Goal: Information Seeking & Learning: Learn about a topic

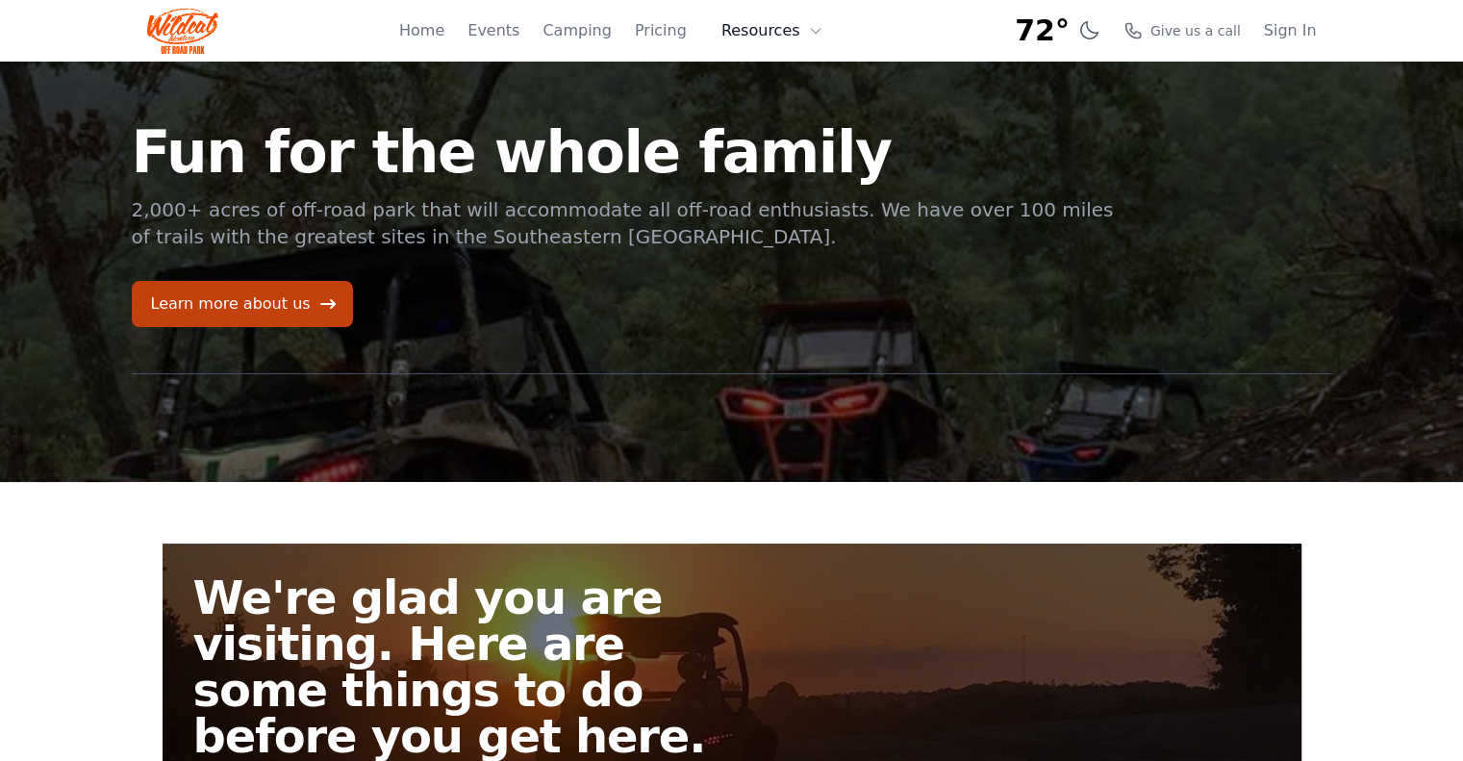
click at [764, 26] on button "Resources" at bounding box center [772, 31] width 125 height 38
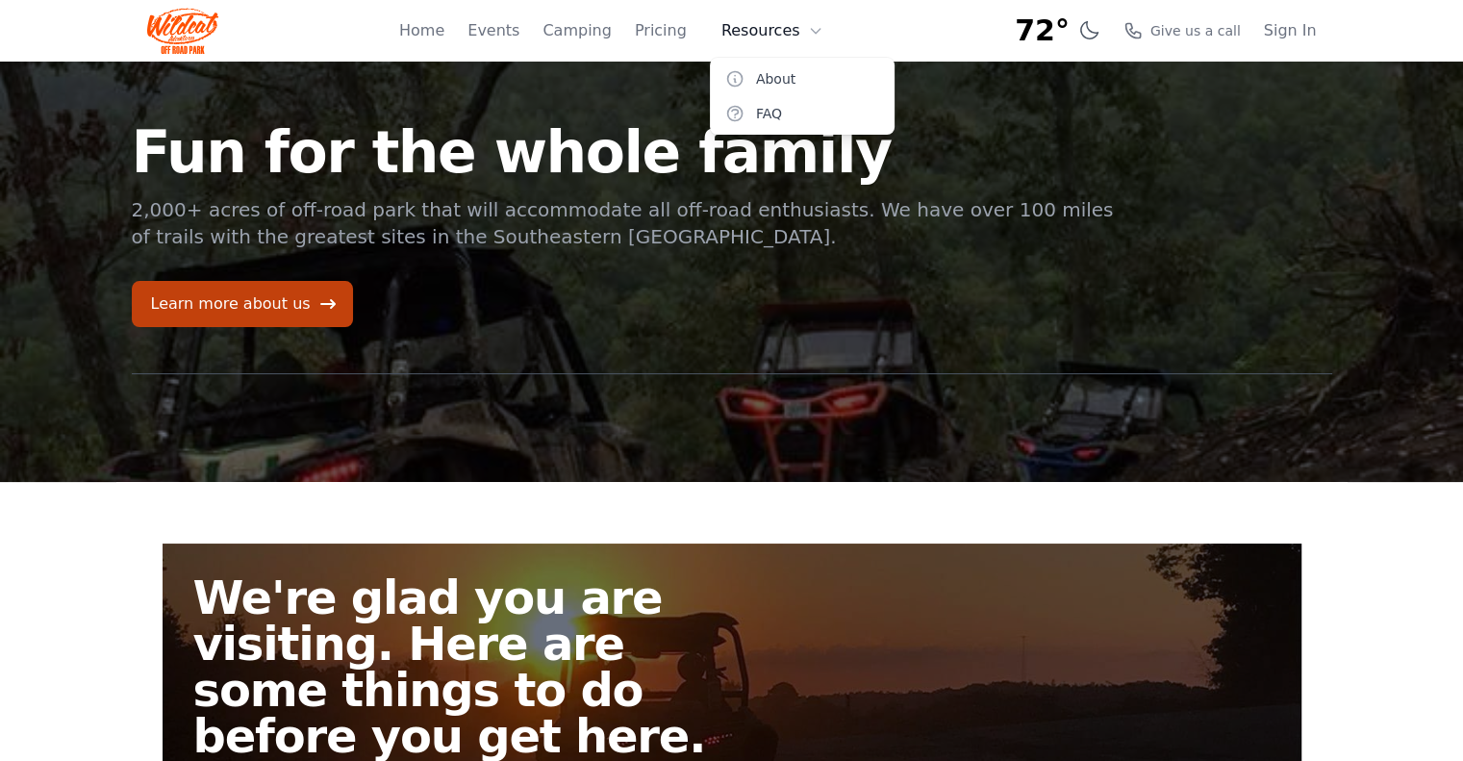
click at [764, 26] on button "Resources" at bounding box center [772, 31] width 125 height 38
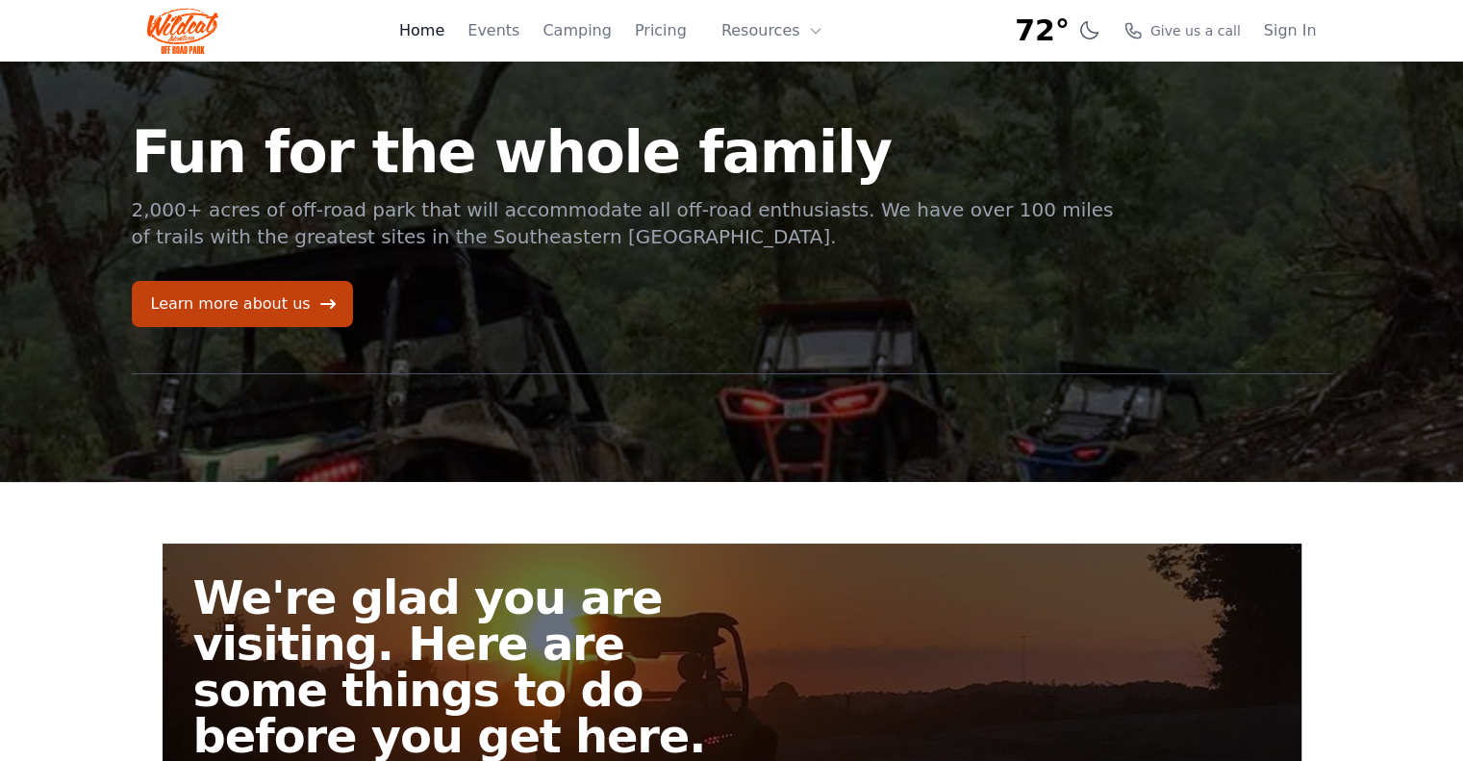
click at [438, 31] on link "Home" at bounding box center [421, 30] width 45 height 23
click at [520, 28] on link "Events" at bounding box center [494, 30] width 52 height 23
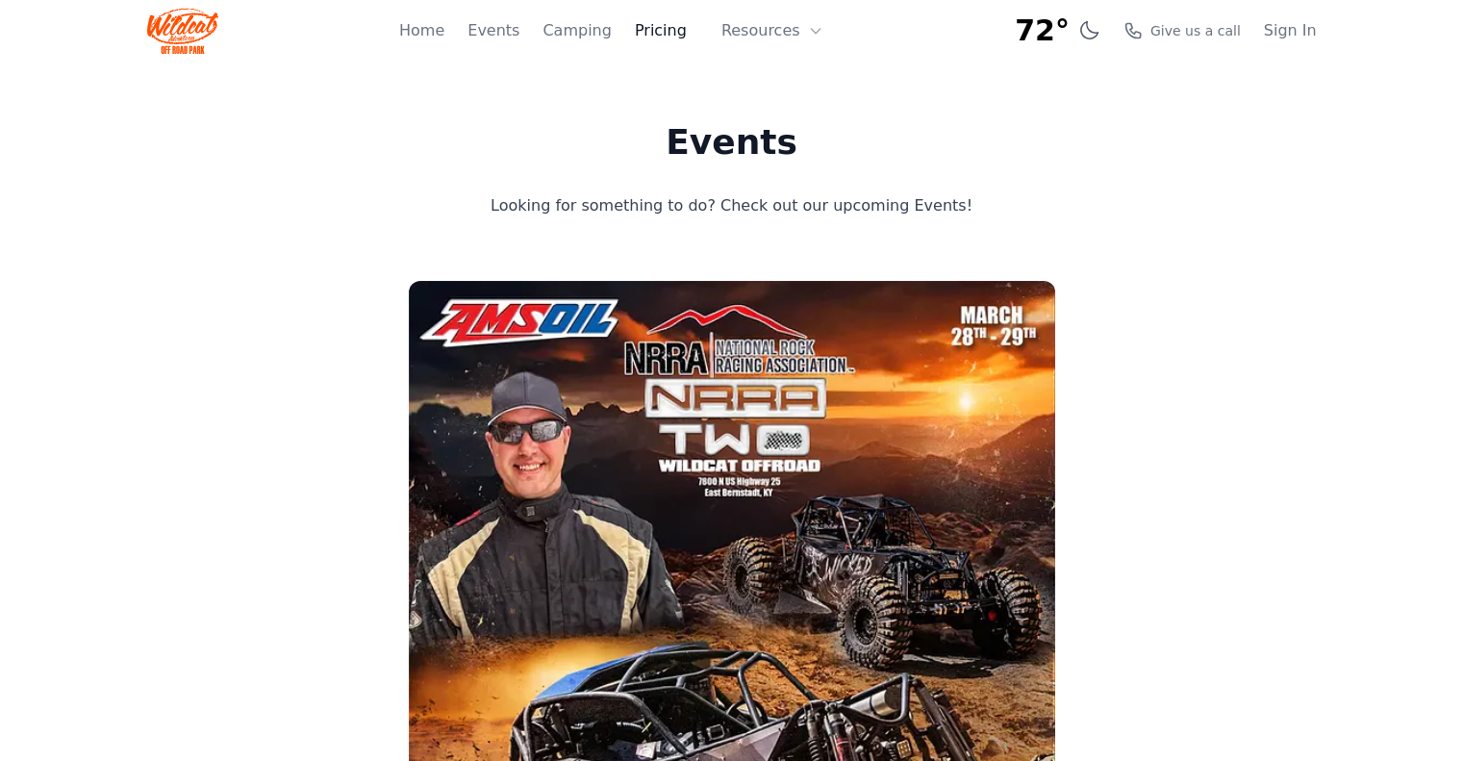
click at [685, 38] on link "Pricing" at bounding box center [661, 30] width 52 height 23
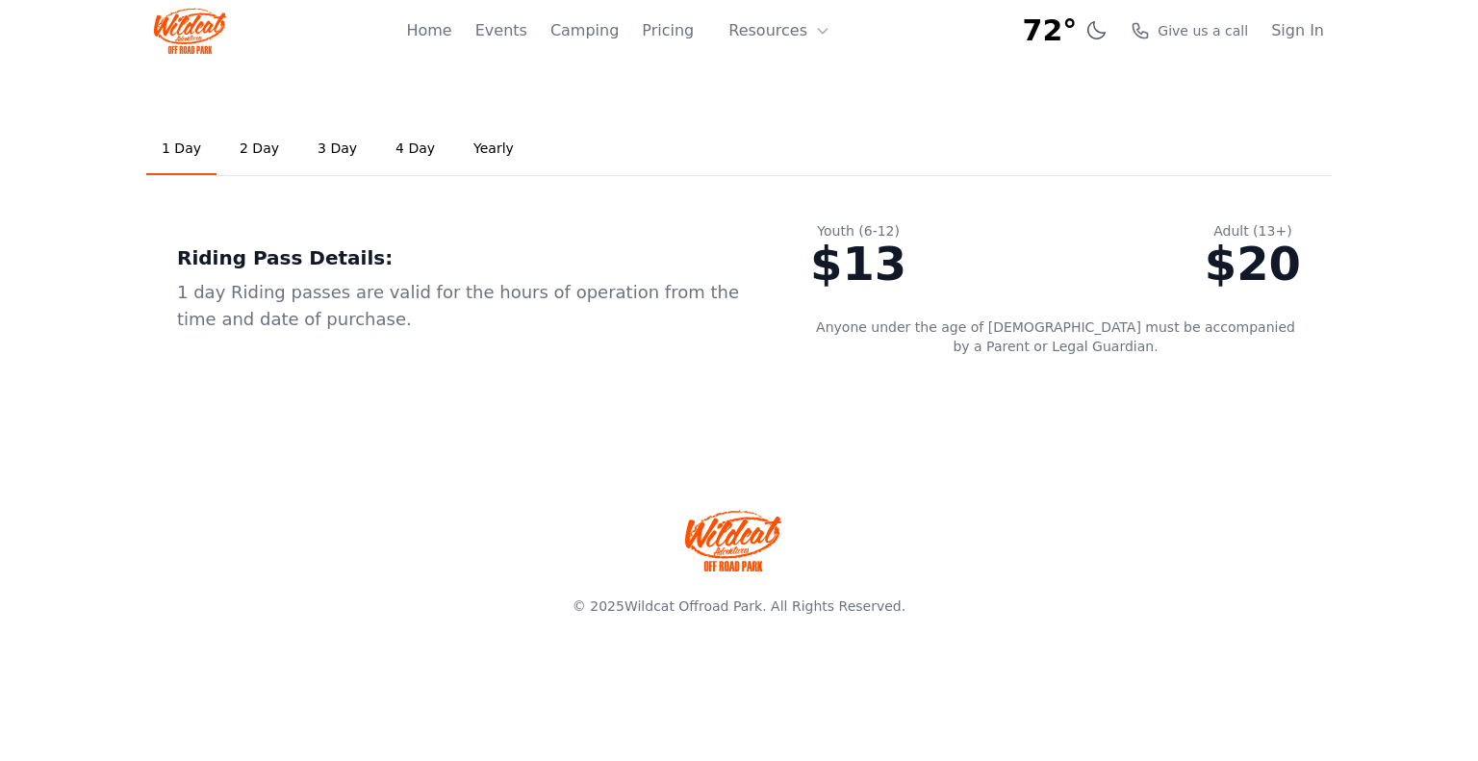
click at [247, 161] on link "2 Day" at bounding box center [259, 149] width 70 height 52
